Goal: Check status: Check status

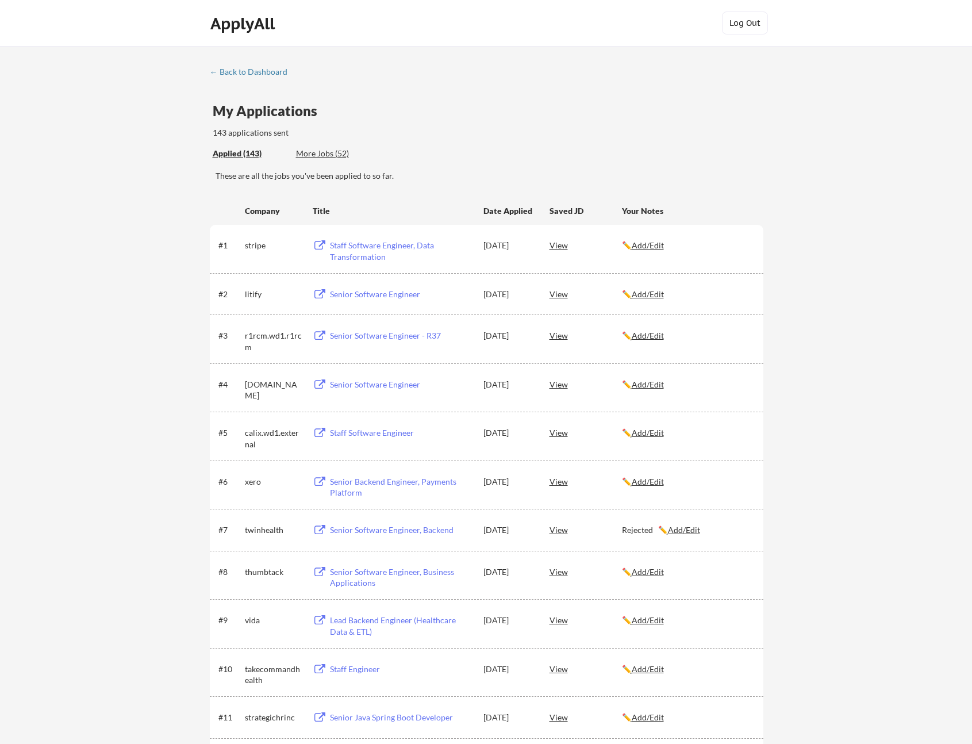
click at [342, 296] on div "Senior Software Engineer" at bounding box center [401, 294] width 143 height 11
click at [377, 241] on div "Staff Software Engineer, Data Transformation" at bounding box center [401, 251] width 143 height 22
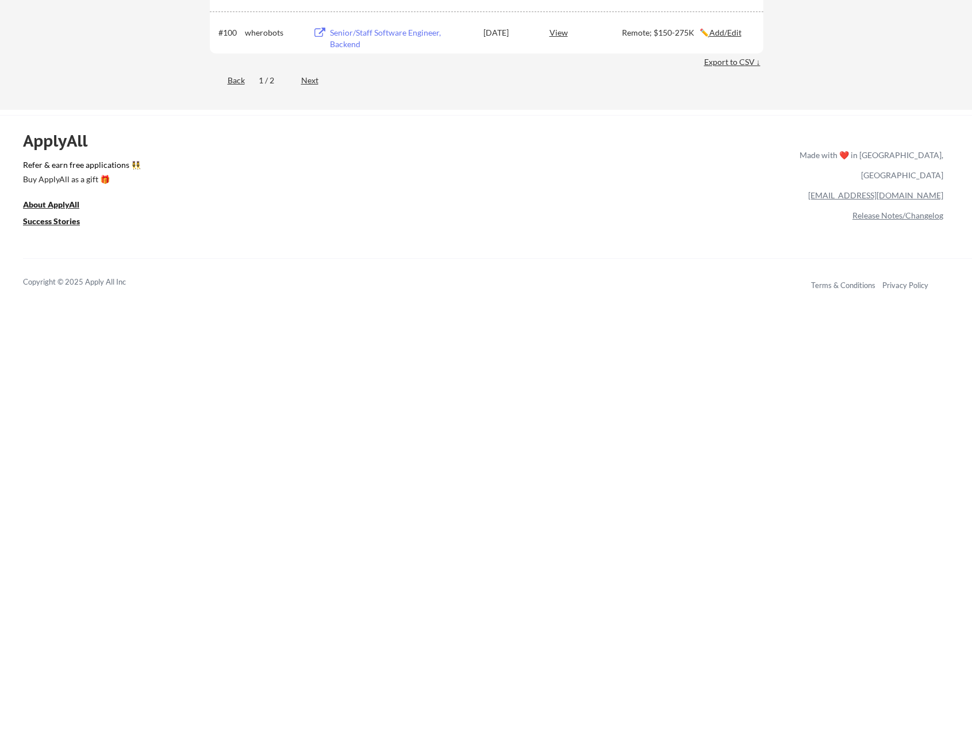
scroll to position [4657, 0]
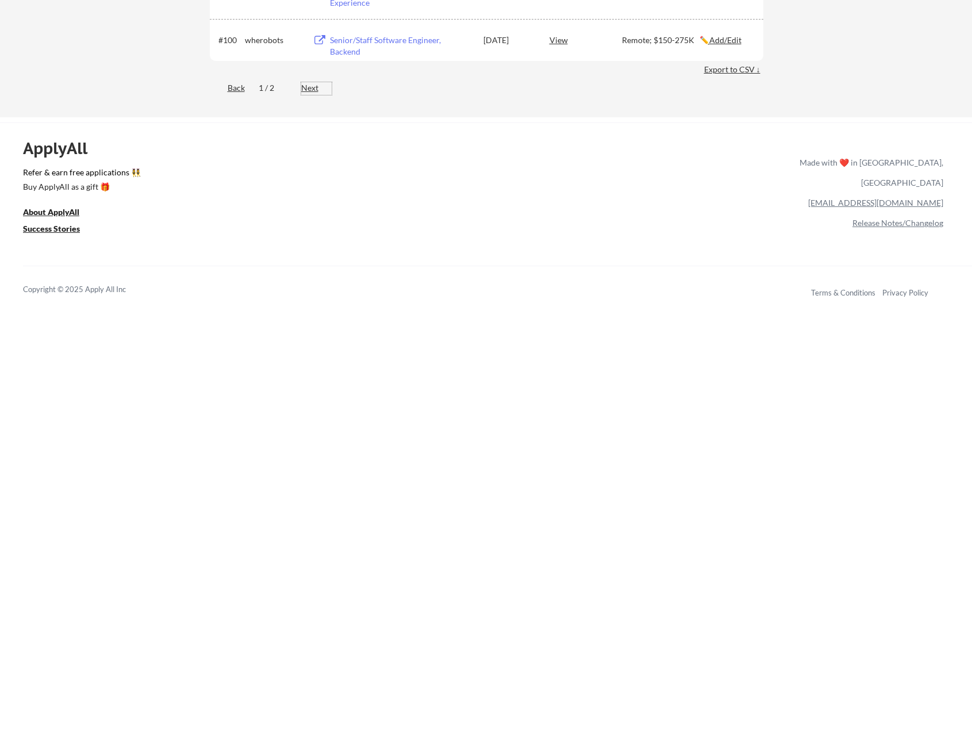
click at [312, 94] on div "Next" at bounding box center [316, 88] width 30 height 13
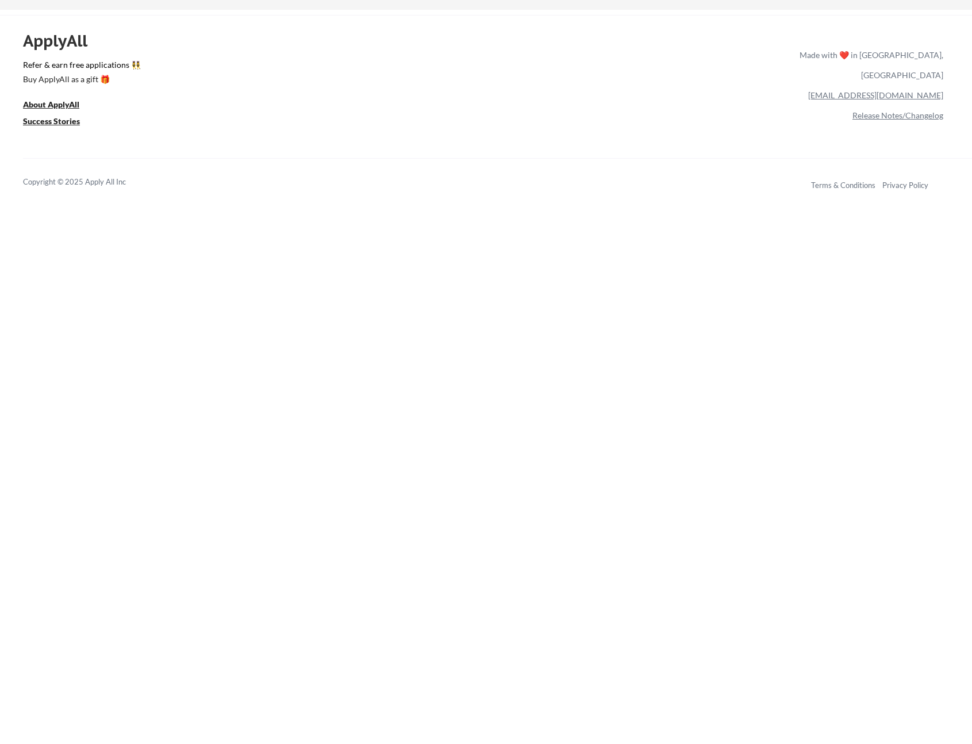
scroll to position [2201, 0]
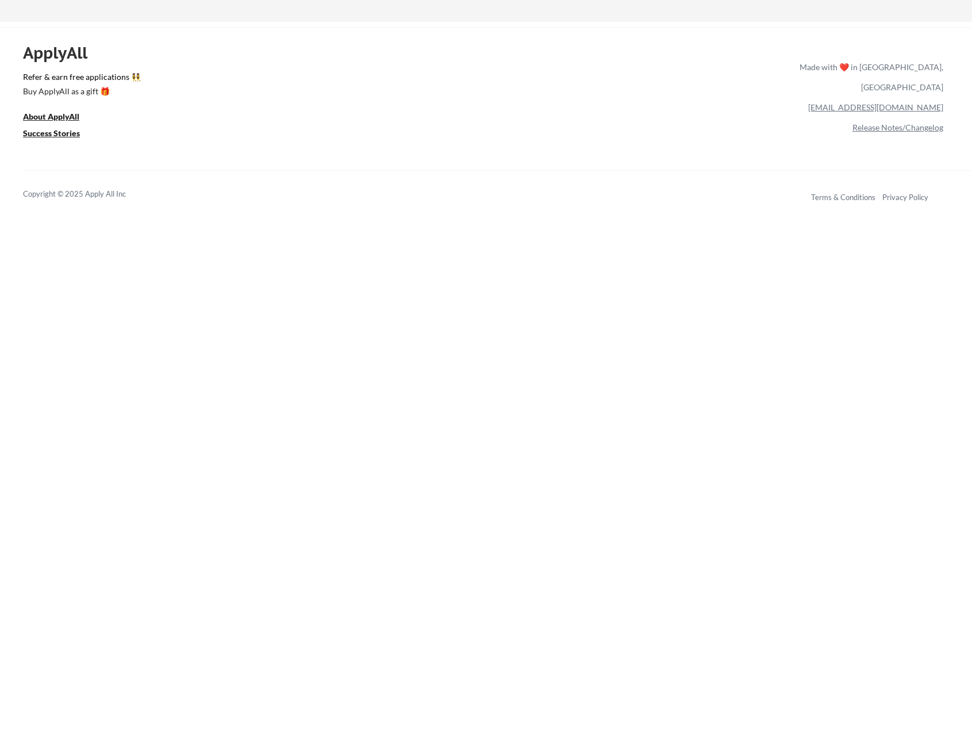
click at [312, 90] on div "ApplyAll Refer & earn free applications 👯‍♀️ Buy ApplyAll as a gift 🎁 About App…" at bounding box center [486, 126] width 972 height 182
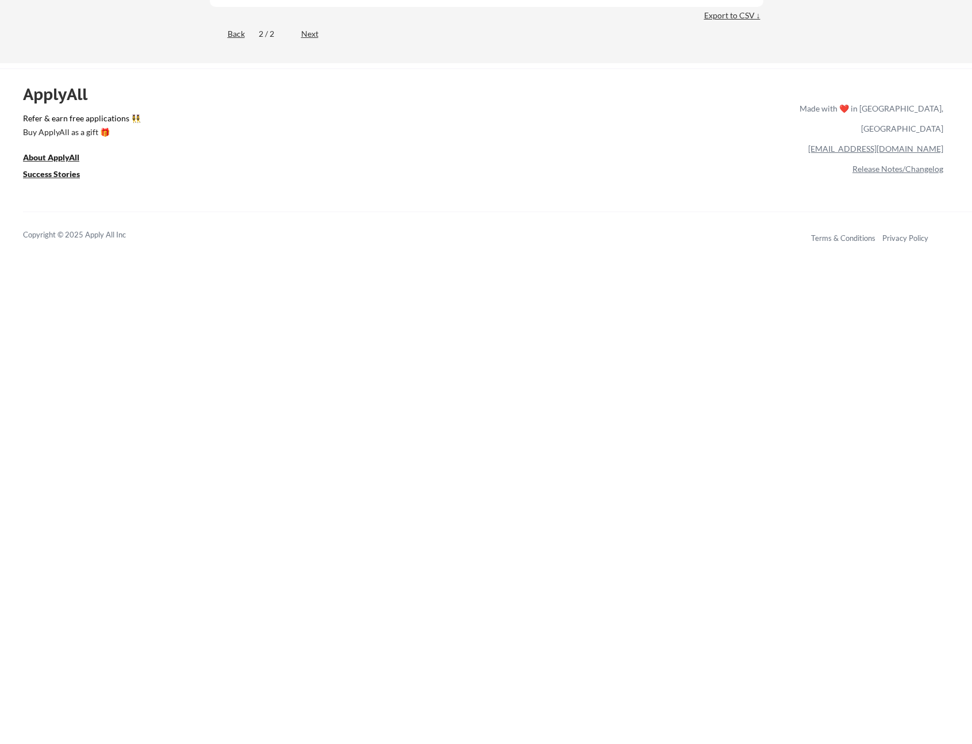
click at [175, 94] on div "ApplyAll Refer & earn free applications 👯‍♀️ Buy ApplyAll as a gift 🎁 About App…" at bounding box center [486, 167] width 972 height 182
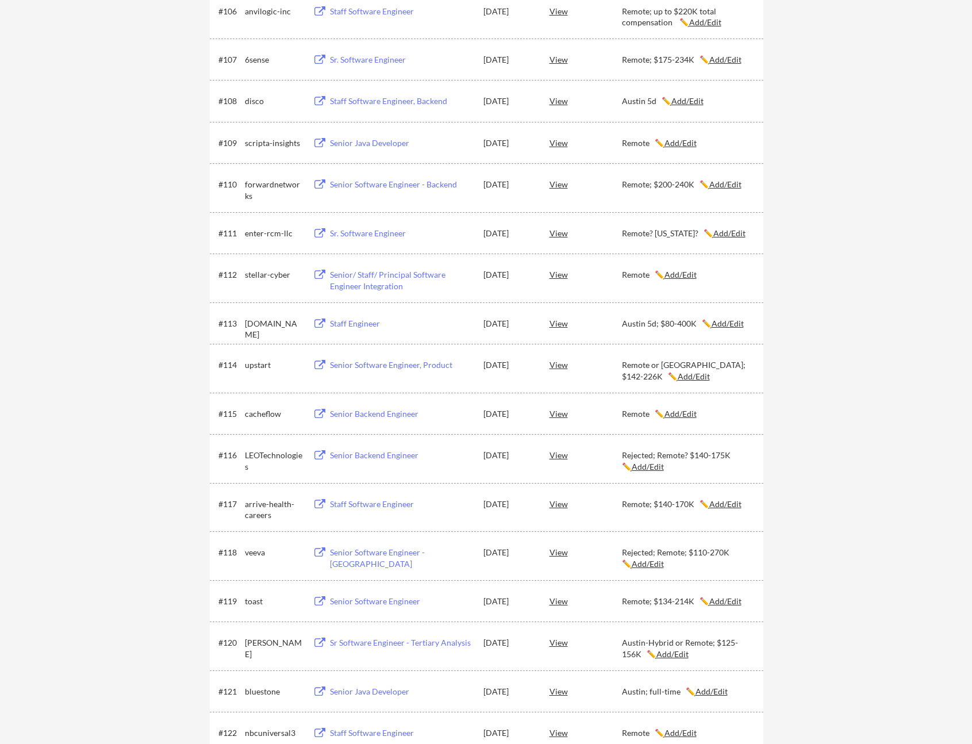
scroll to position [0, 0]
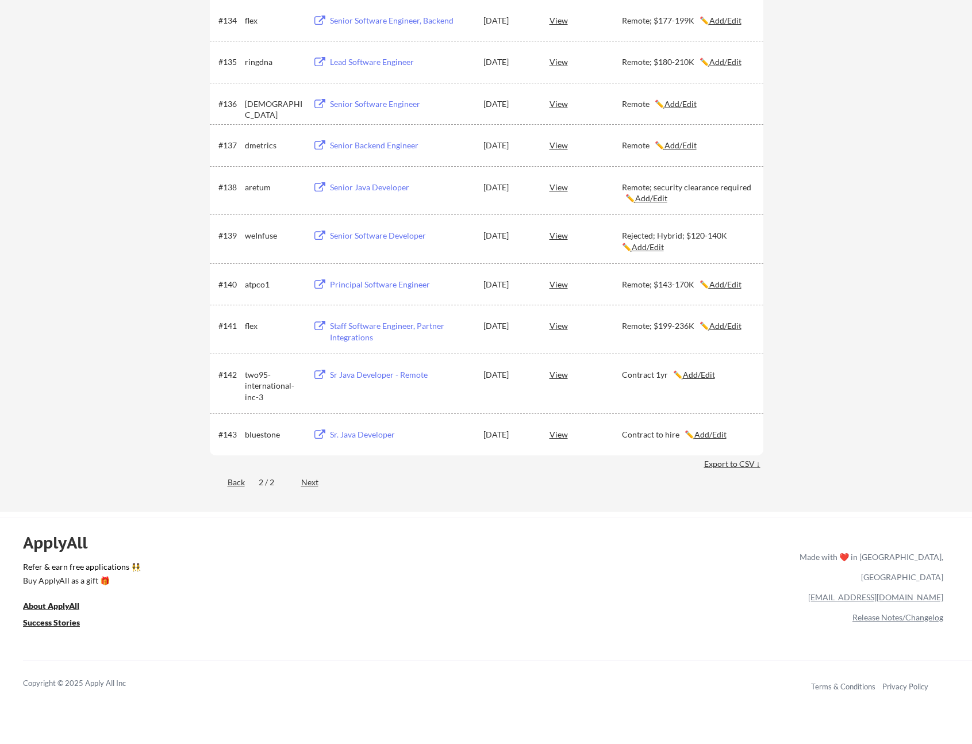
scroll to position [1745, 0]
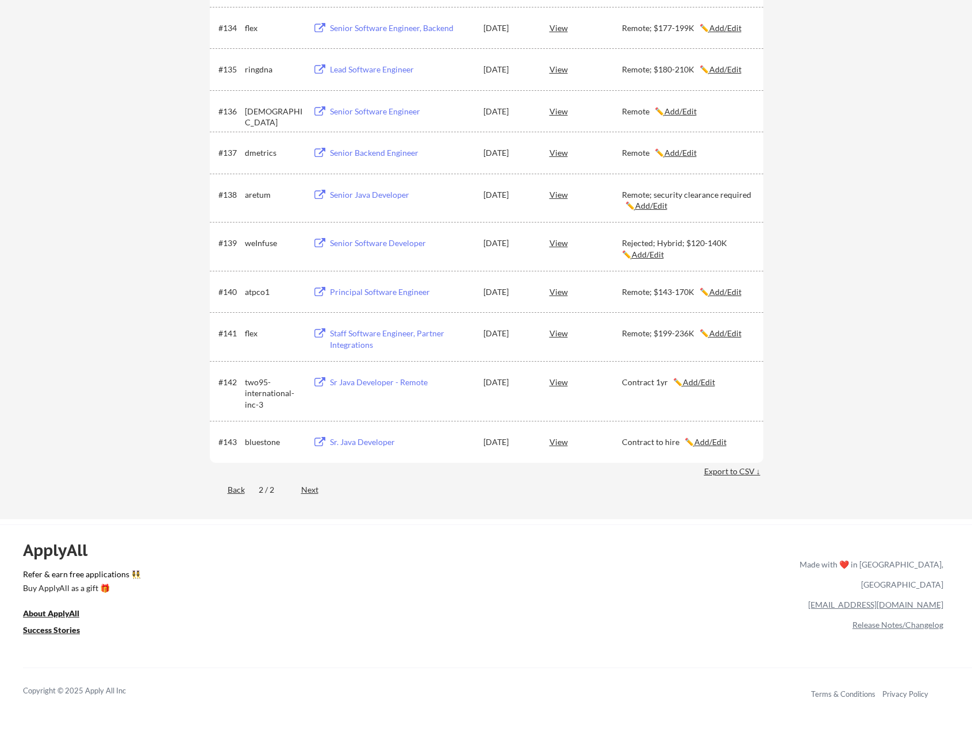
click at [248, 490] on div "Back 2 / 2 Next" at bounding box center [487, 491] width 554 height 24
click at [243, 492] on div "Back" at bounding box center [227, 489] width 35 height 11
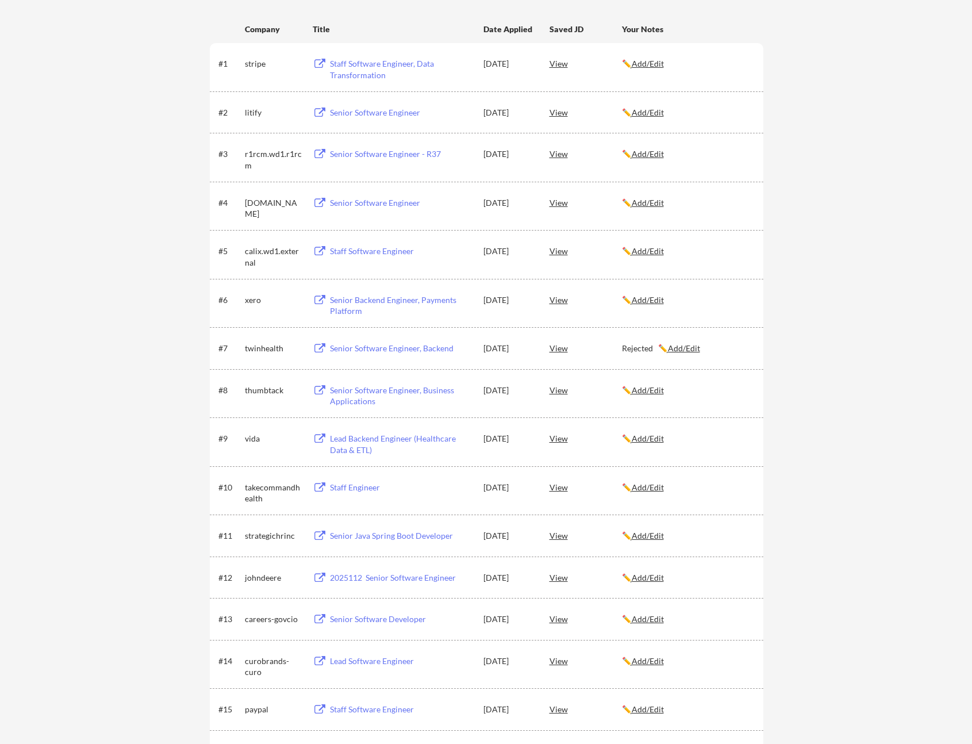
scroll to position [0, 0]
